Goal: Transaction & Acquisition: Subscribe to service/newsletter

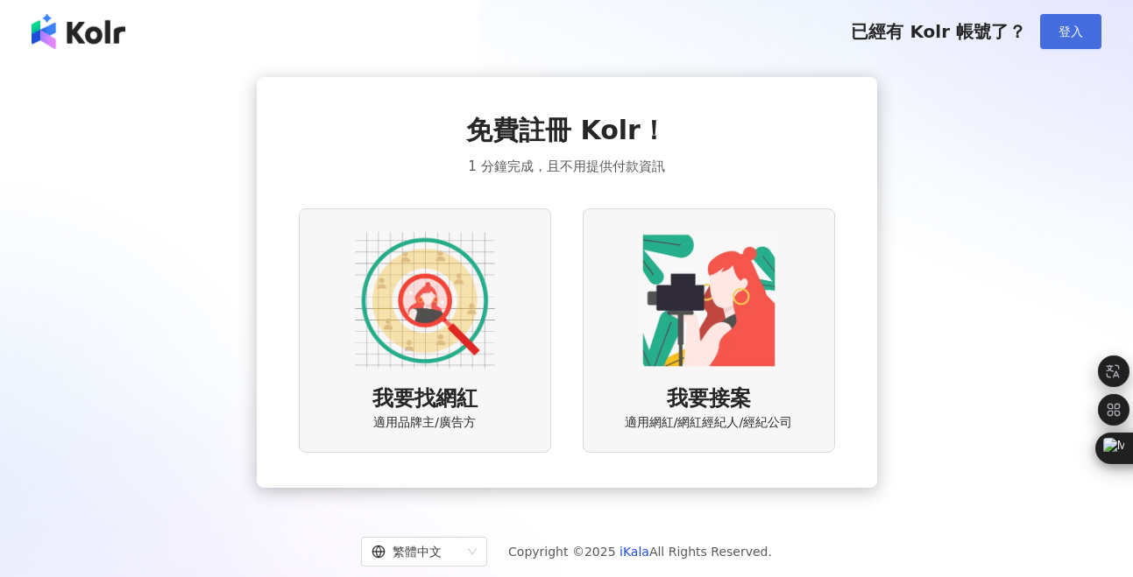
click at [1072, 22] on button "登入" at bounding box center [1070, 31] width 61 height 35
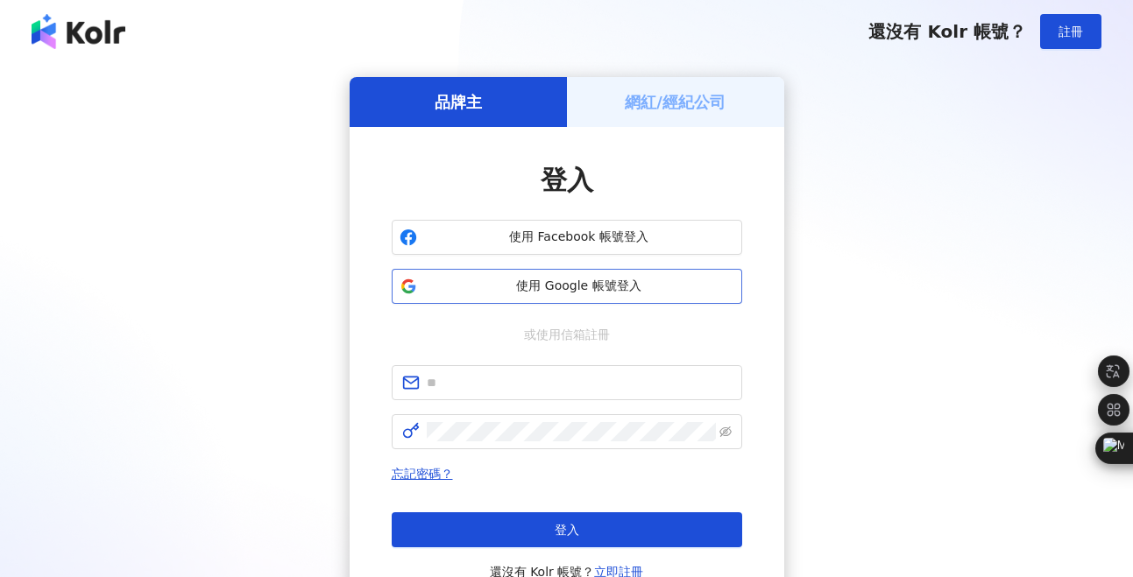
click at [634, 280] on span "使用 Google 帳號登入" at bounding box center [579, 287] width 310 height 18
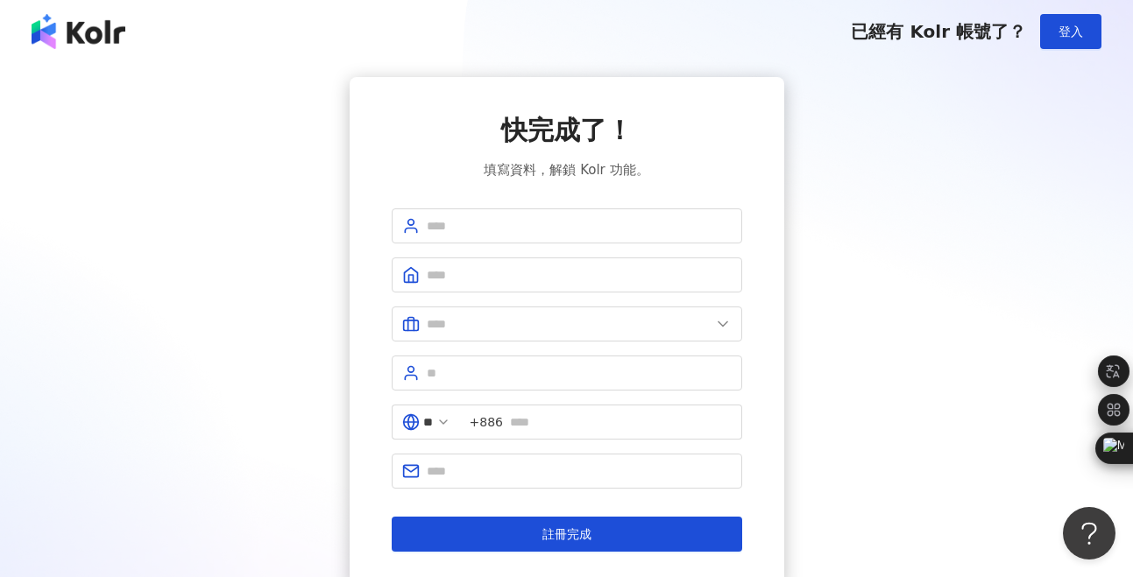
click at [83, 26] on img at bounding box center [79, 31] width 94 height 35
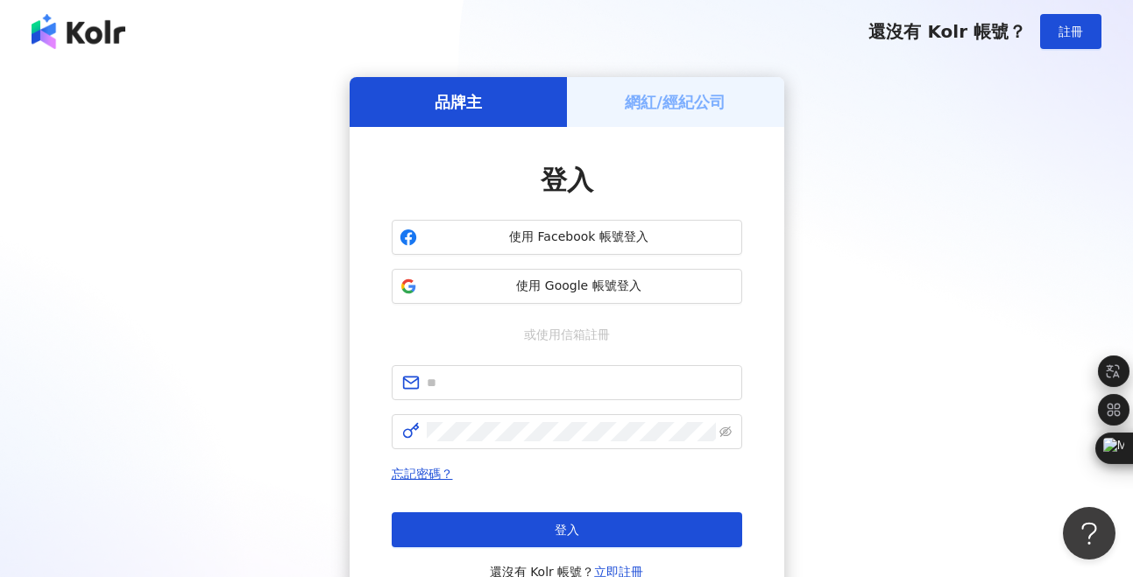
click at [669, 101] on h5 "網紅/經紀公司" at bounding box center [674, 102] width 101 height 22
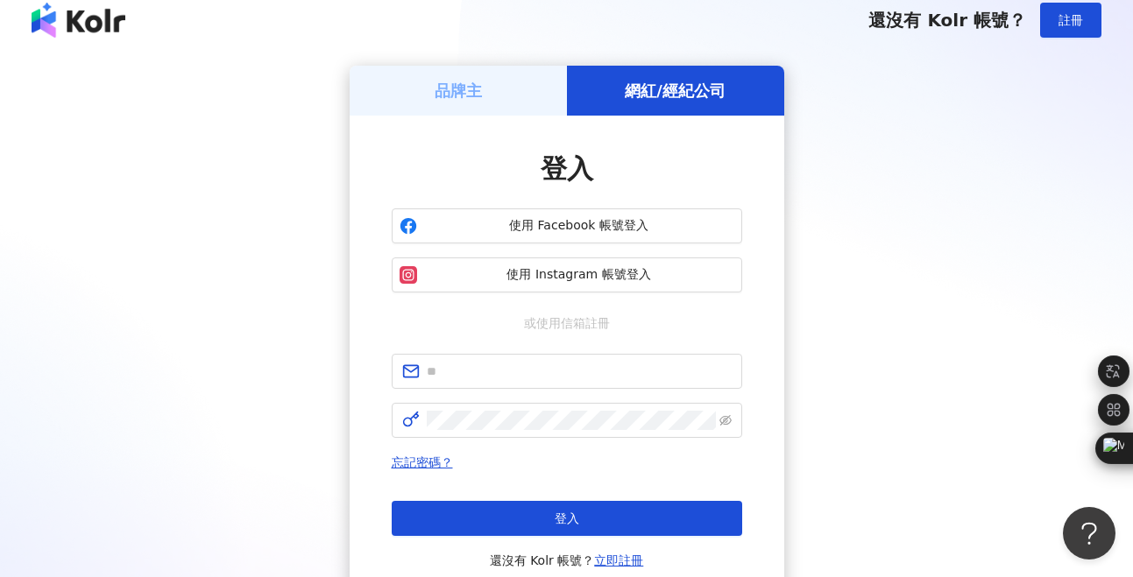
click at [523, 93] on div "品牌主" at bounding box center [457, 91] width 217 height 50
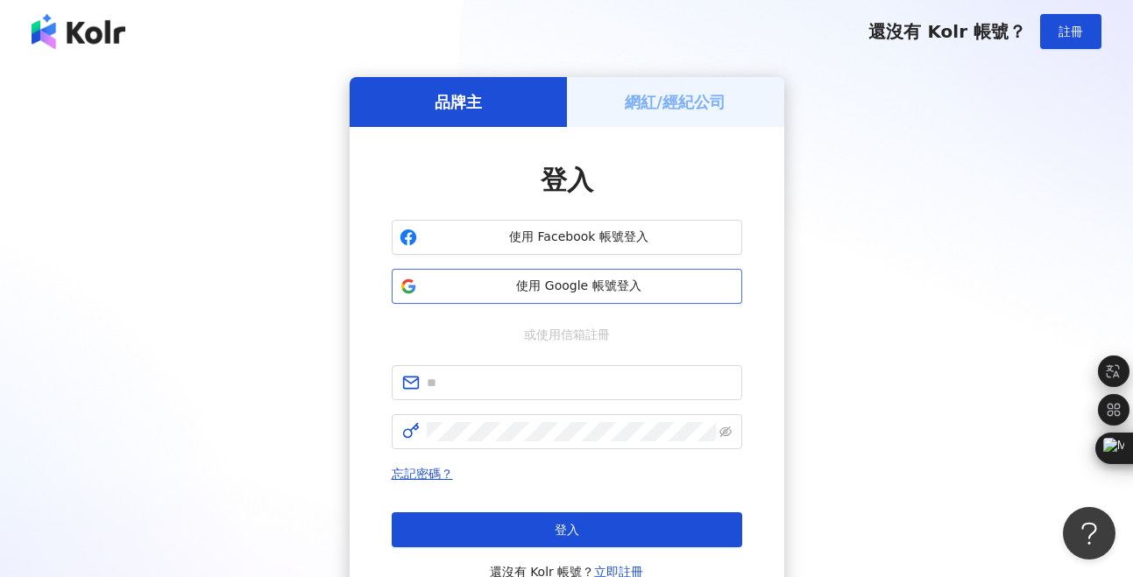
click at [618, 276] on button "使用 Google 帳號登入" at bounding box center [567, 286] width 350 height 35
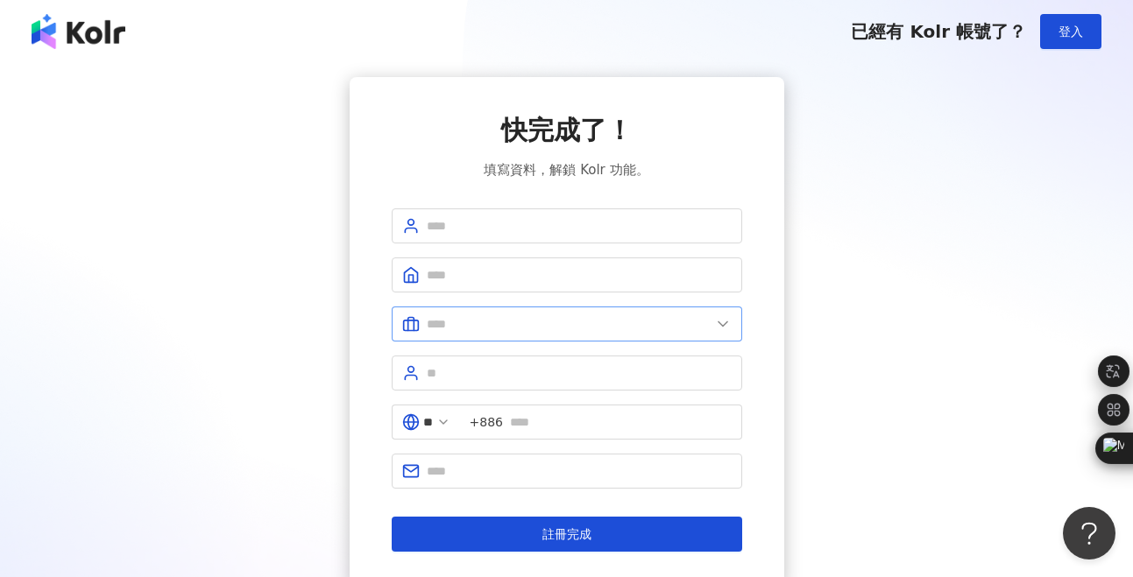
scroll to position [141, 0]
